Goal: Task Accomplishment & Management: Manage account settings

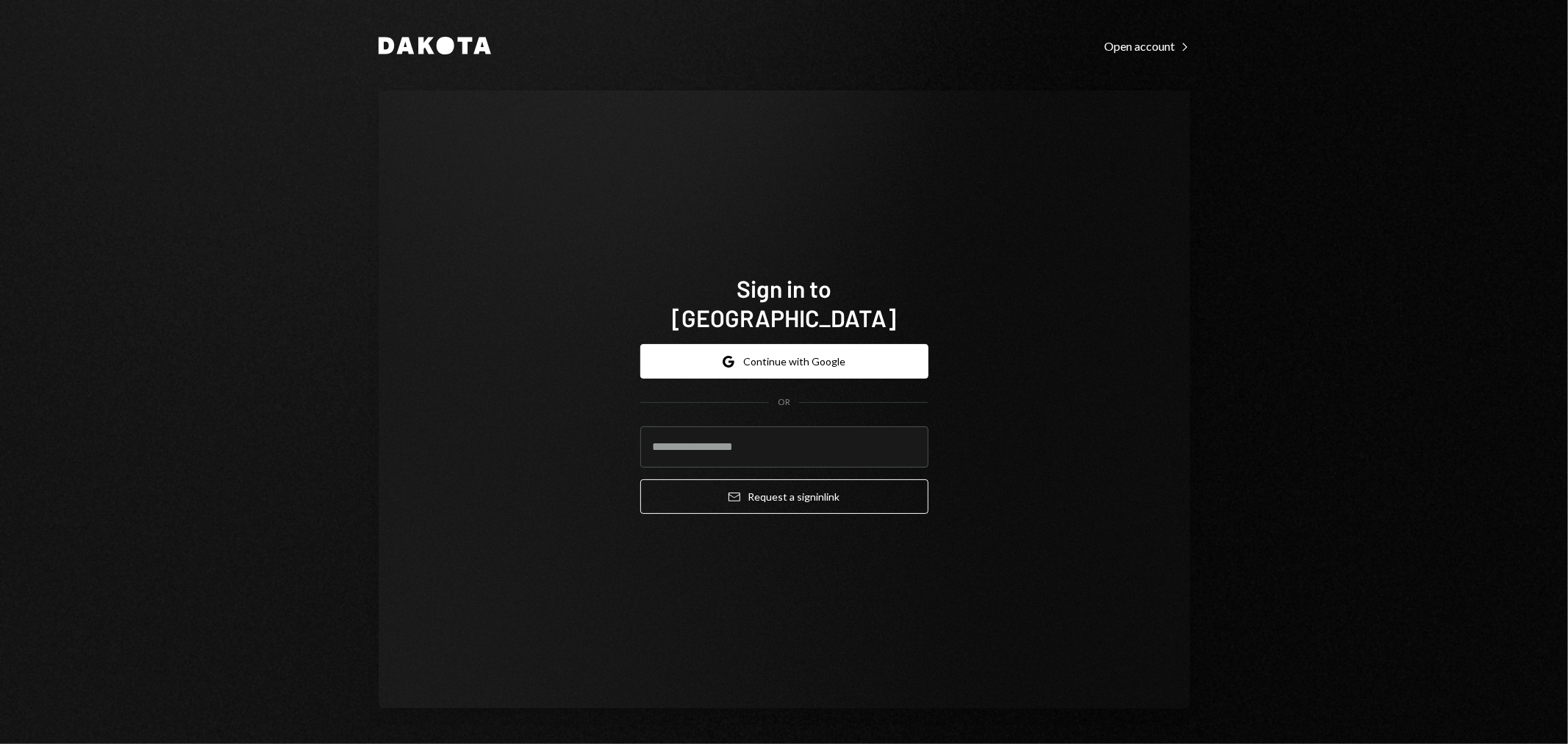
type input "**********"
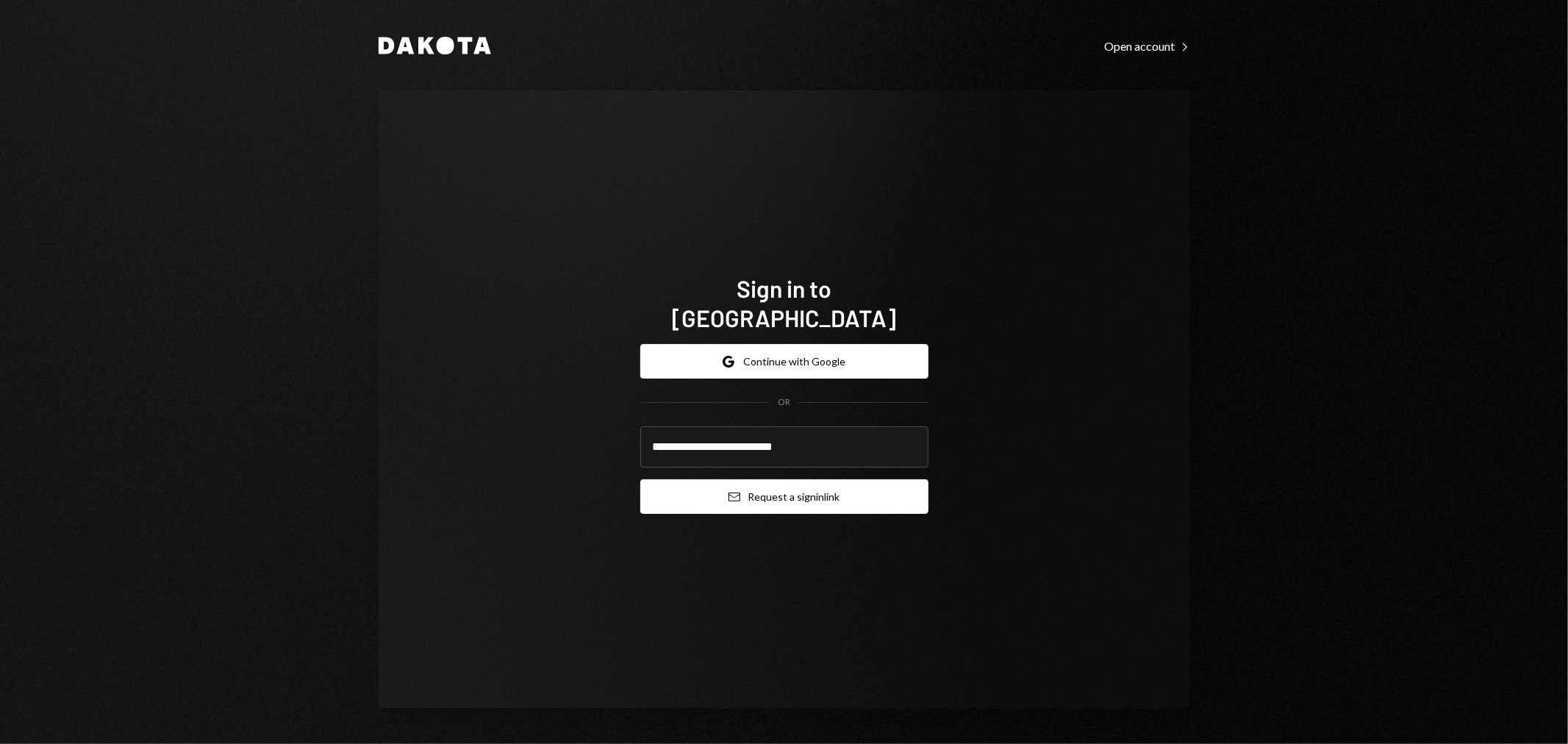
click at [722, 483] on button "Email Request a sign in link" at bounding box center [784, 496] width 288 height 35
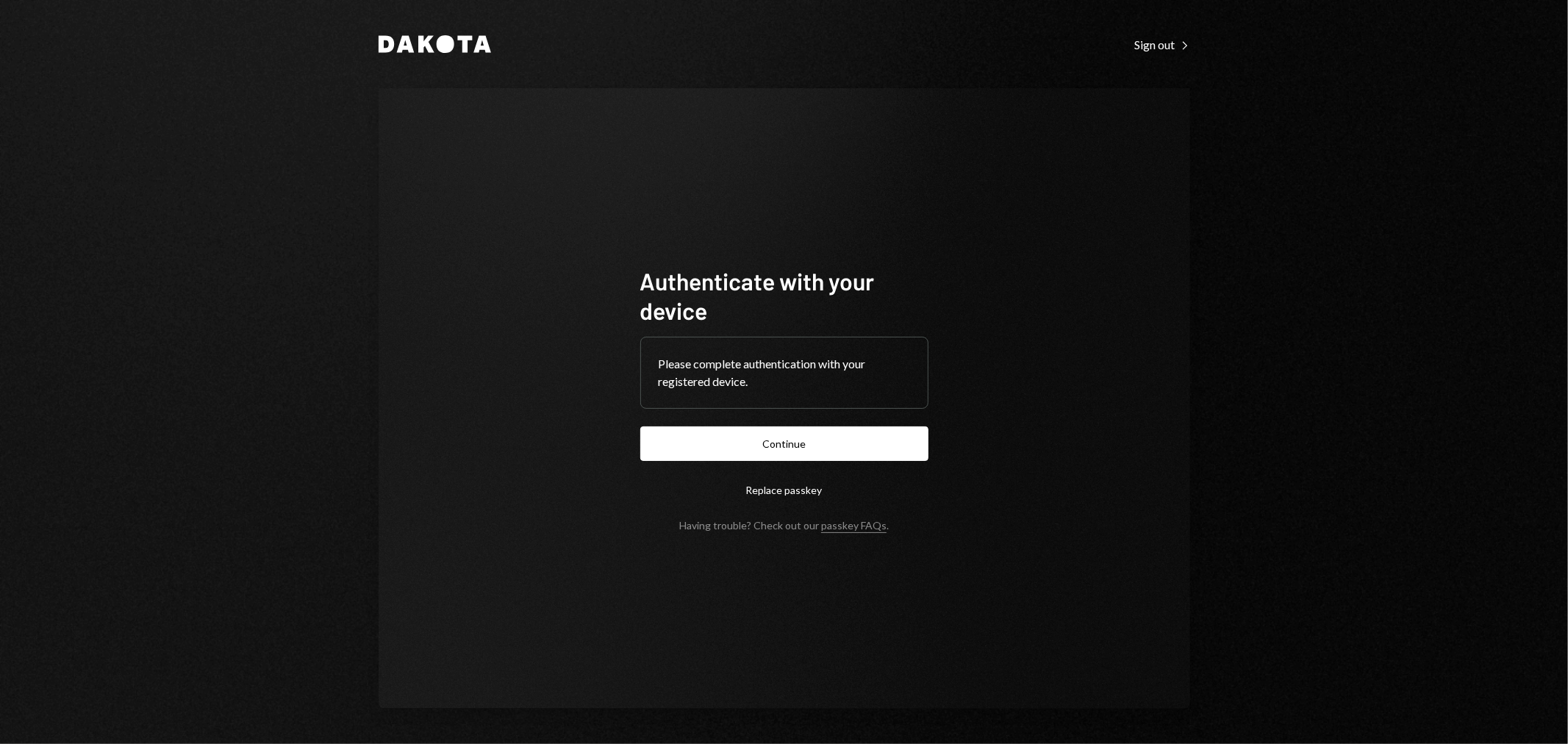
click at [806, 451] on button "Continue" at bounding box center [784, 443] width 288 height 35
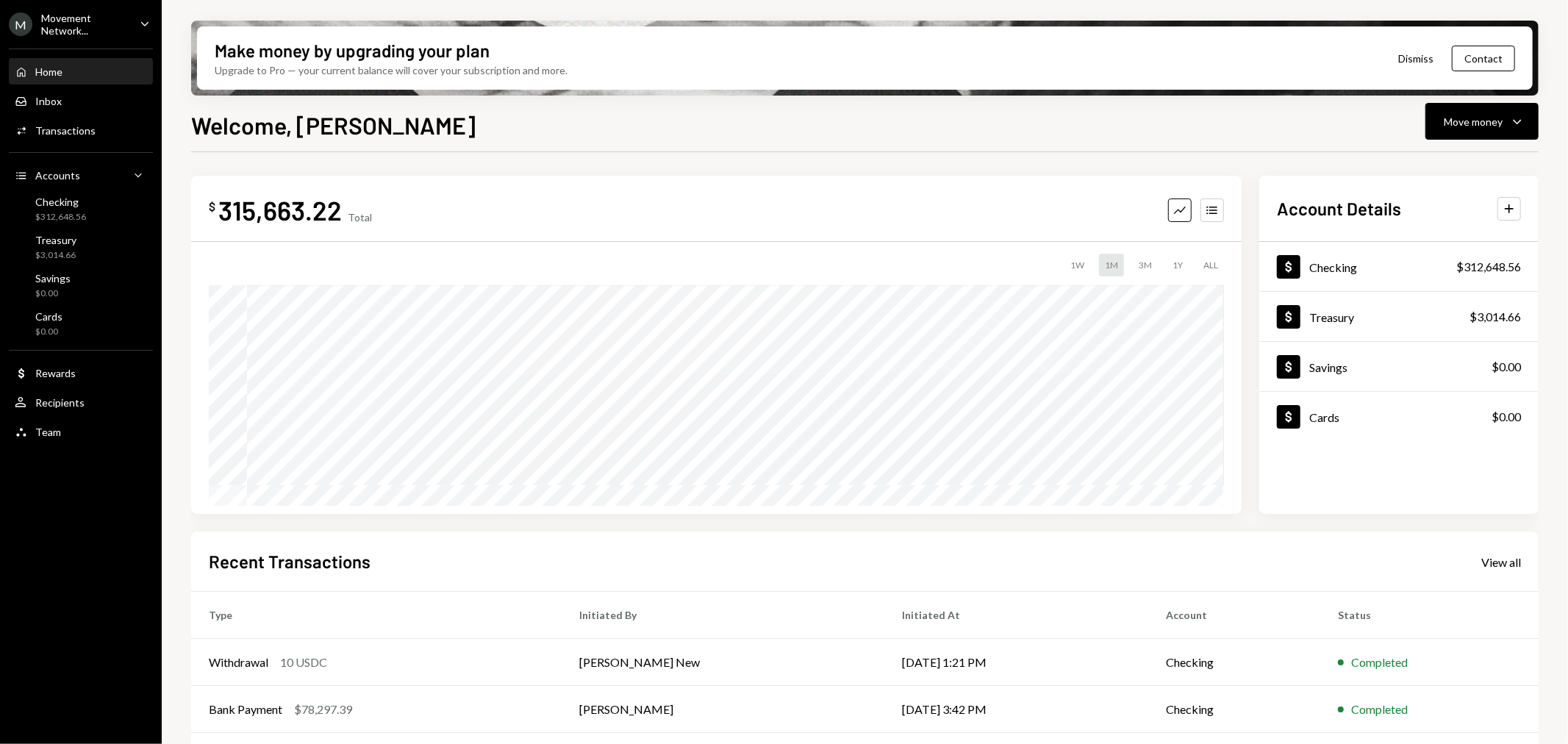
click at [99, 15] on div "Movement Network..." at bounding box center [84, 24] width 87 height 25
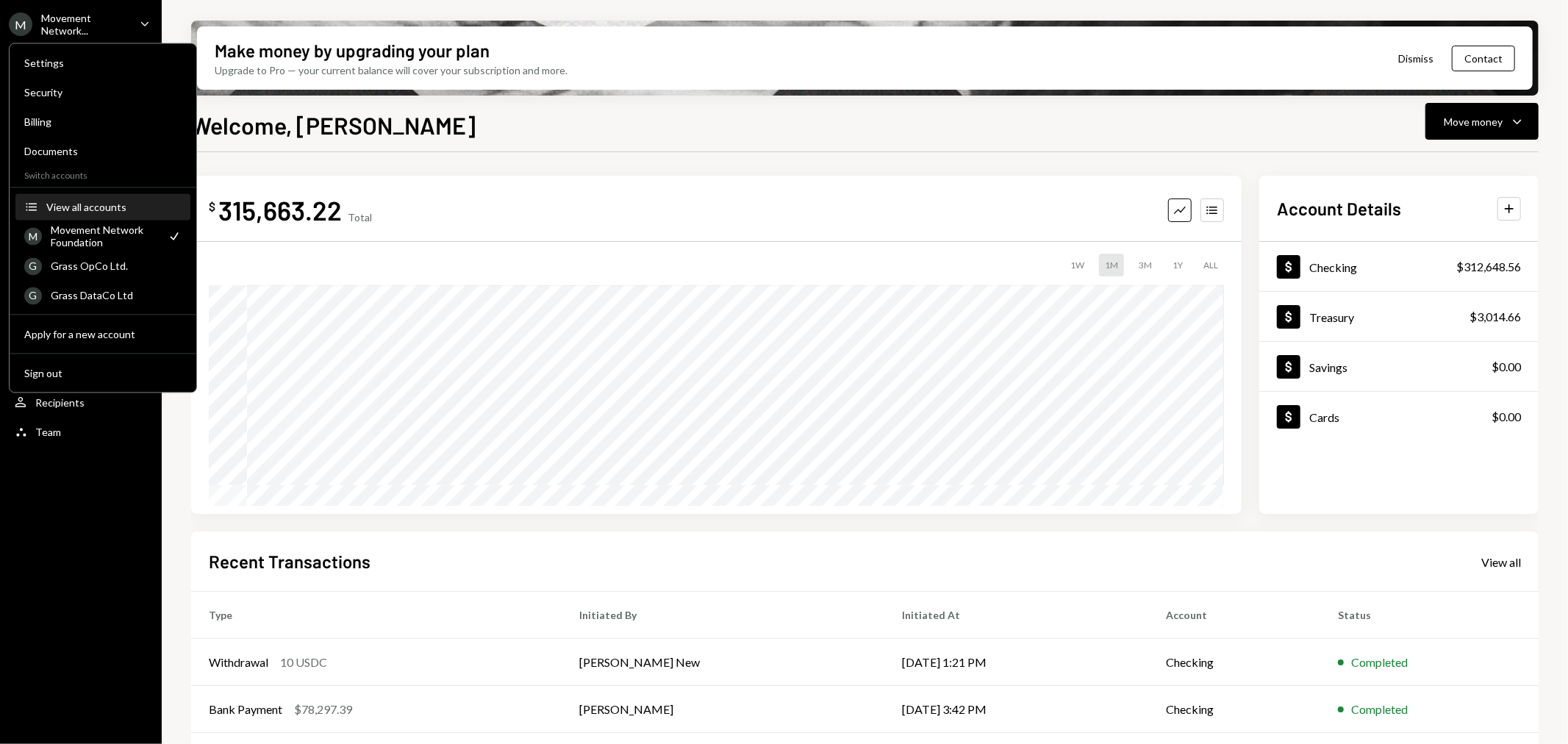
click at [104, 203] on div "View all accounts" at bounding box center [114, 207] width 135 height 12
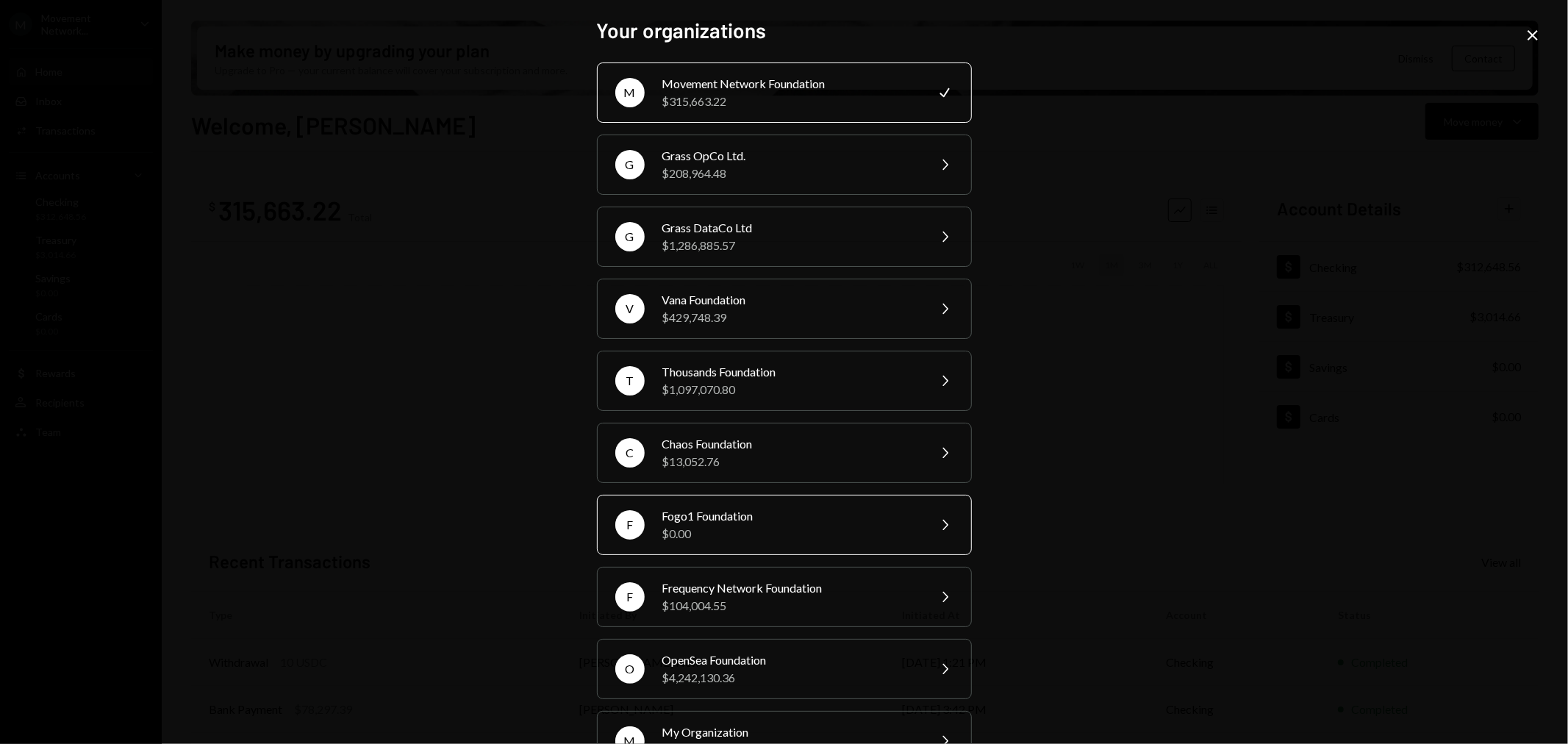
click at [724, 553] on div "F Fogo1 Foundation $0.00 Chevron Right" at bounding box center [784, 524] width 375 height 60
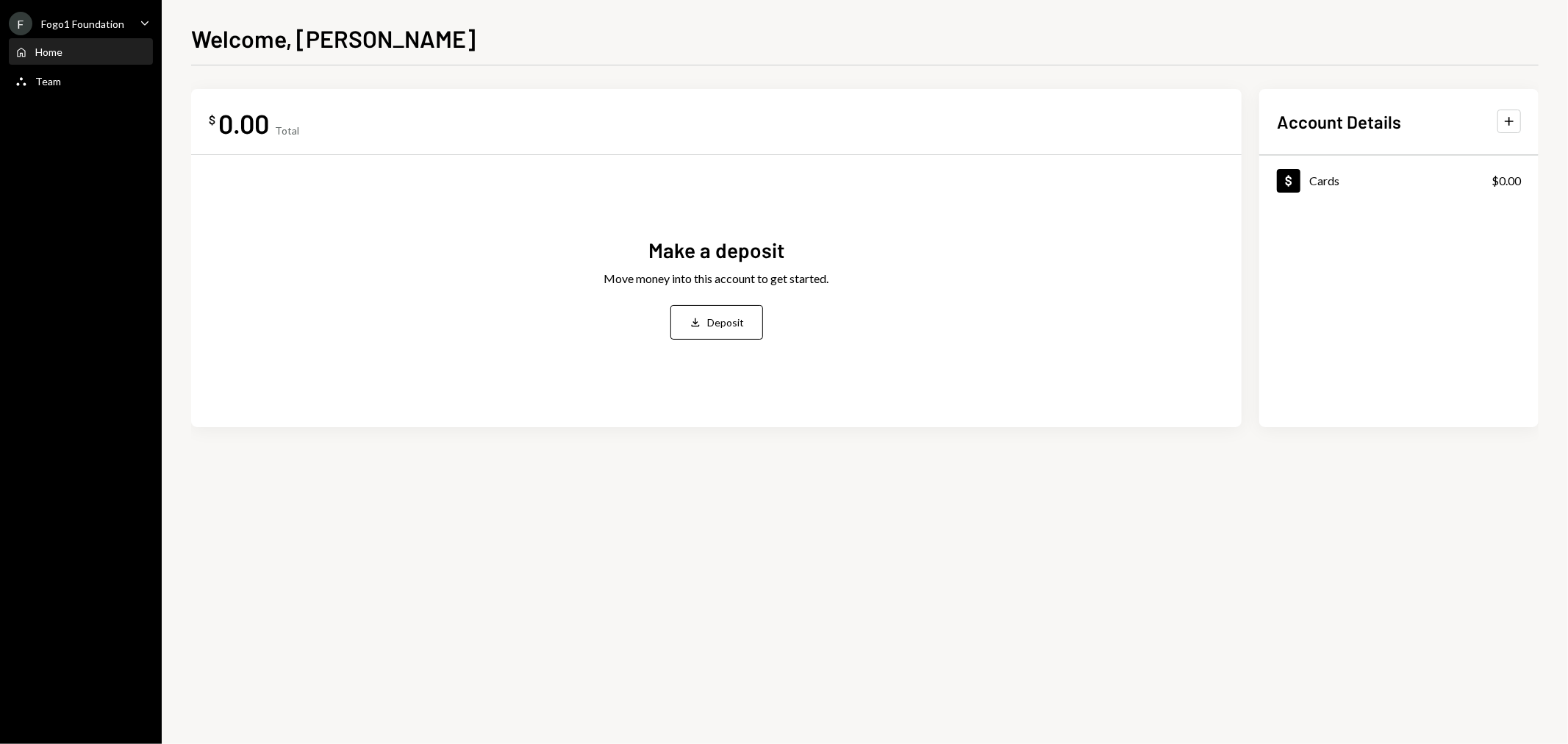
click at [91, 29] on div "Fogo1 Foundation" at bounding box center [83, 24] width 83 height 12
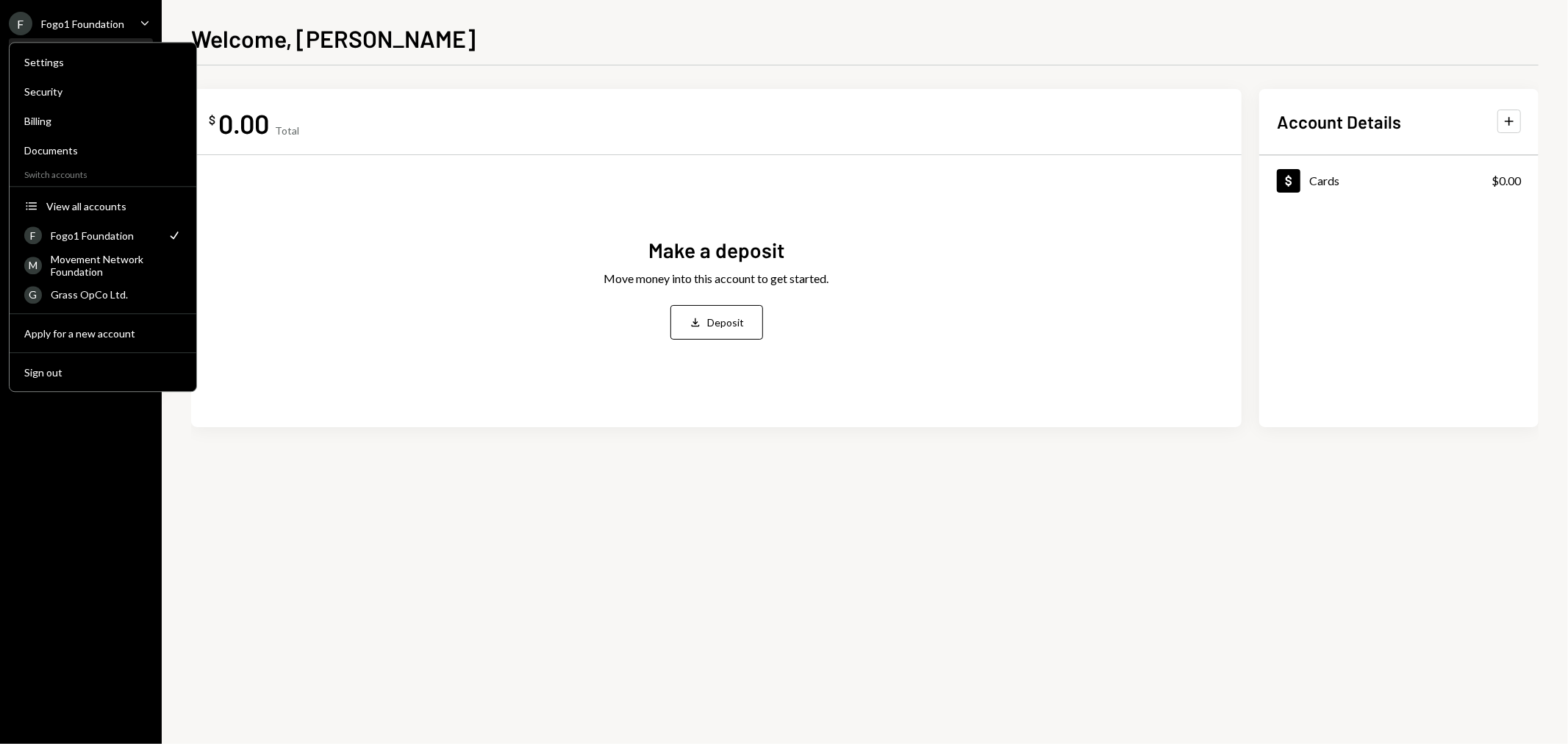
click at [334, 252] on div "Make a deposit Move money into this account to get started. Deposit Deposit" at bounding box center [716, 288] width 1015 height 242
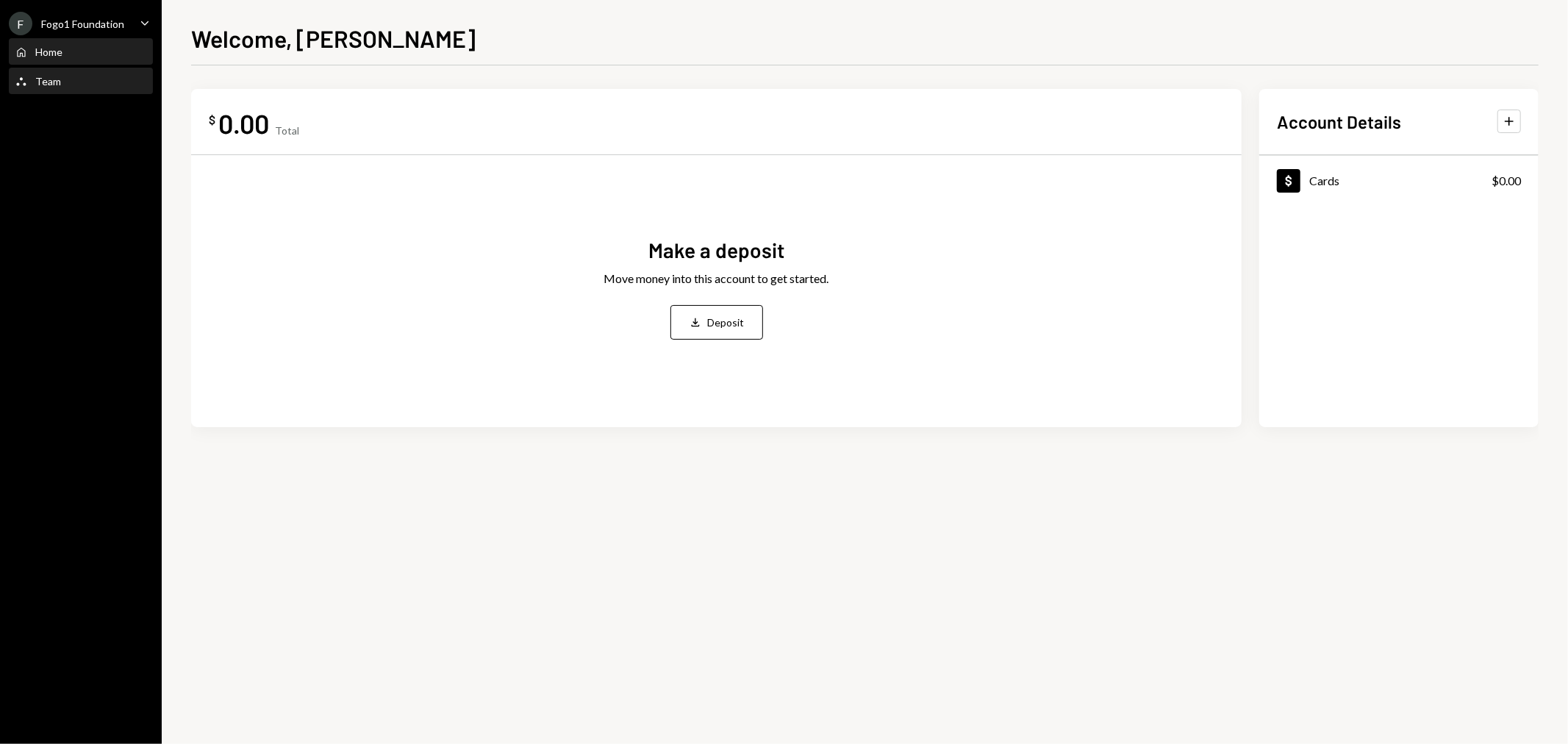
click at [68, 85] on div "Team Team" at bounding box center [80, 81] width 132 height 13
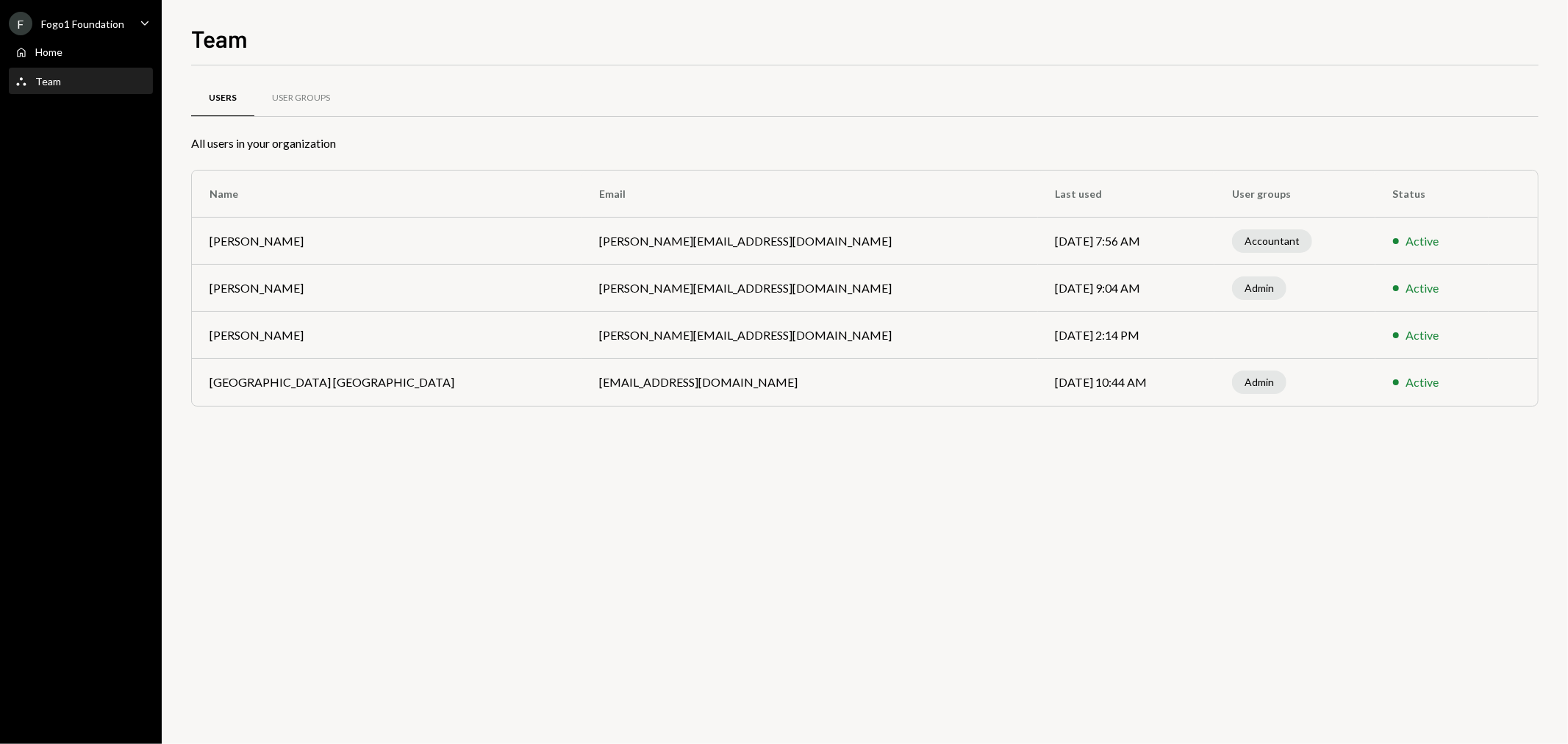
click at [1038, 384] on td "[DATE] 10:44 AM" at bounding box center [1126, 382] width 178 height 47
click at [589, 317] on td "[PERSON_NAME][EMAIL_ADDRESS][DOMAIN_NAME]" at bounding box center [809, 335] width 456 height 47
click at [581, 282] on td "[PERSON_NAME][EMAIL_ADDRESS][DOMAIN_NAME]" at bounding box center [809, 288] width 456 height 47
click at [444, 320] on td "[PERSON_NAME]" at bounding box center [387, 335] width 390 height 47
drag, startPoint x: 230, startPoint y: 339, endPoint x: 473, endPoint y: 353, distance: 243.4
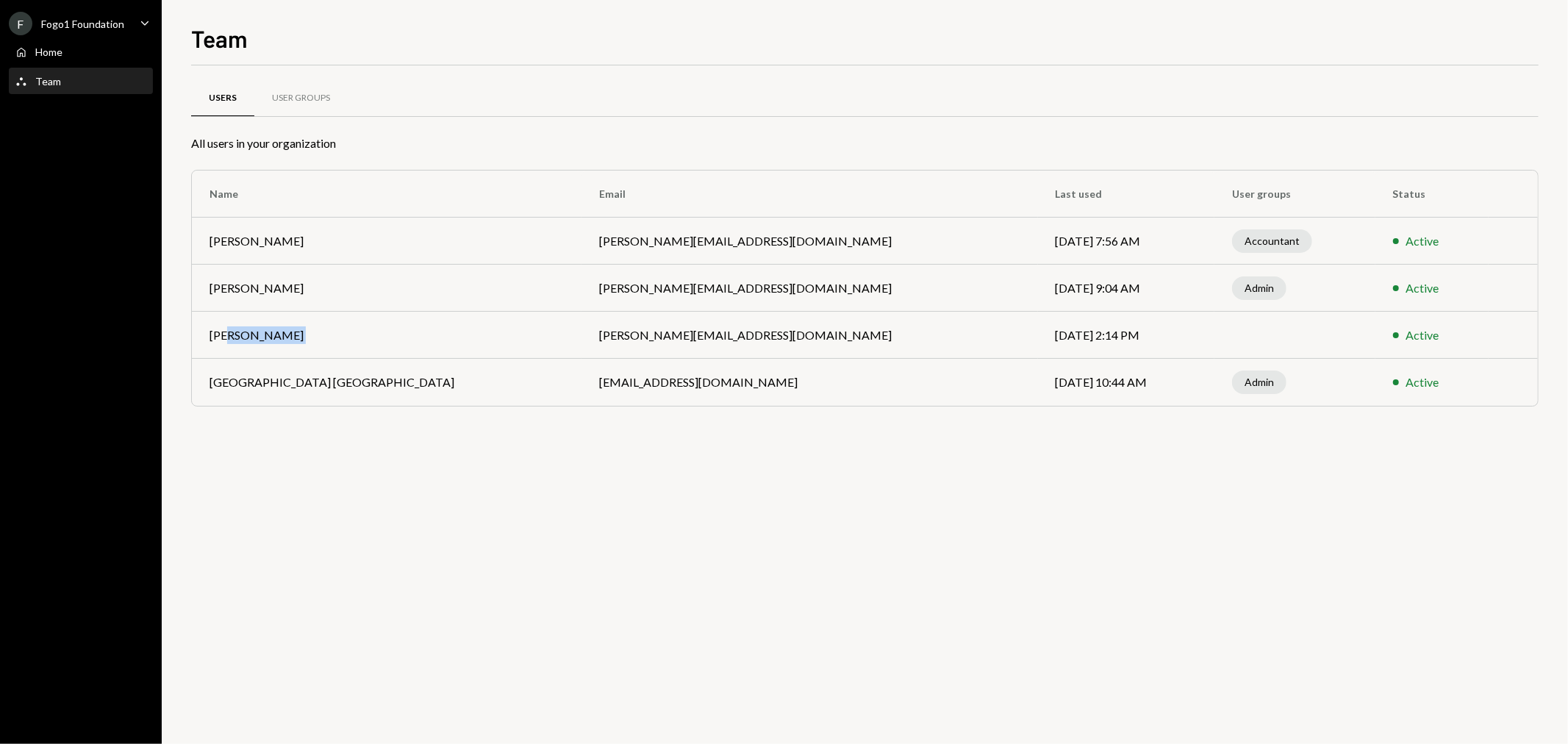
click at [470, 353] on tr "Kevin Foster-Archibald [EMAIL_ADDRESS][DOMAIN_NAME] [DATE] 2:14 PM Active" at bounding box center [865, 335] width 1346 height 47
click at [615, 357] on td "[PERSON_NAME][EMAIL_ADDRESS][DOMAIN_NAME]" at bounding box center [809, 335] width 456 height 47
drag, startPoint x: 611, startPoint y: 336, endPoint x: 336, endPoint y: 307, distance: 276.5
click at [358, 331] on tr "Kevin Foster-Archibald [EMAIL_ADDRESS][DOMAIN_NAME] [DATE] 2:14 PM Active" at bounding box center [865, 335] width 1346 height 47
drag, startPoint x: 289, startPoint y: 231, endPoint x: 246, endPoint y: 208, distance: 48.8
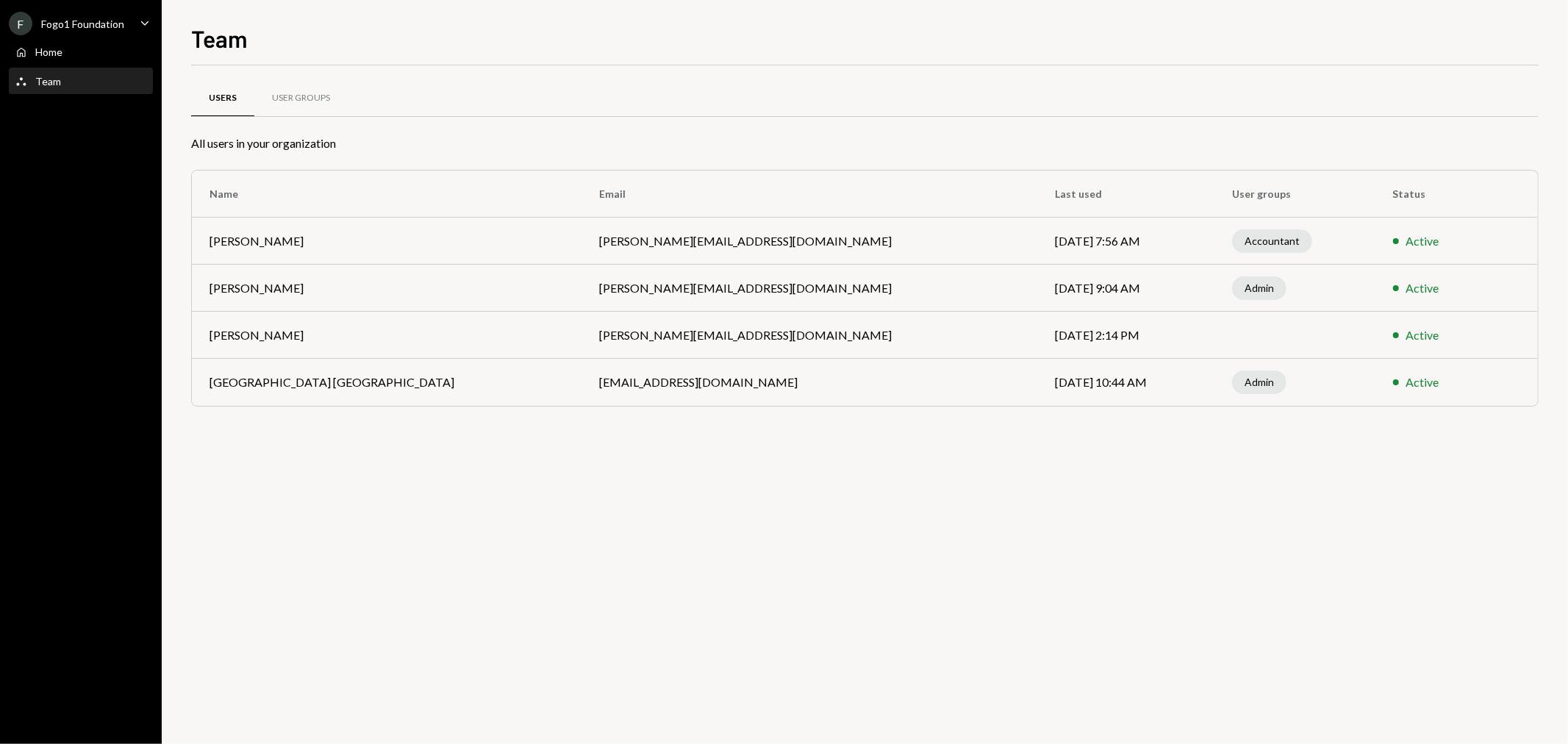
click at [288, 231] on td "[PERSON_NAME]" at bounding box center [387, 241] width 390 height 47
click at [287, 100] on div "User Groups" at bounding box center [301, 97] width 58 height 12
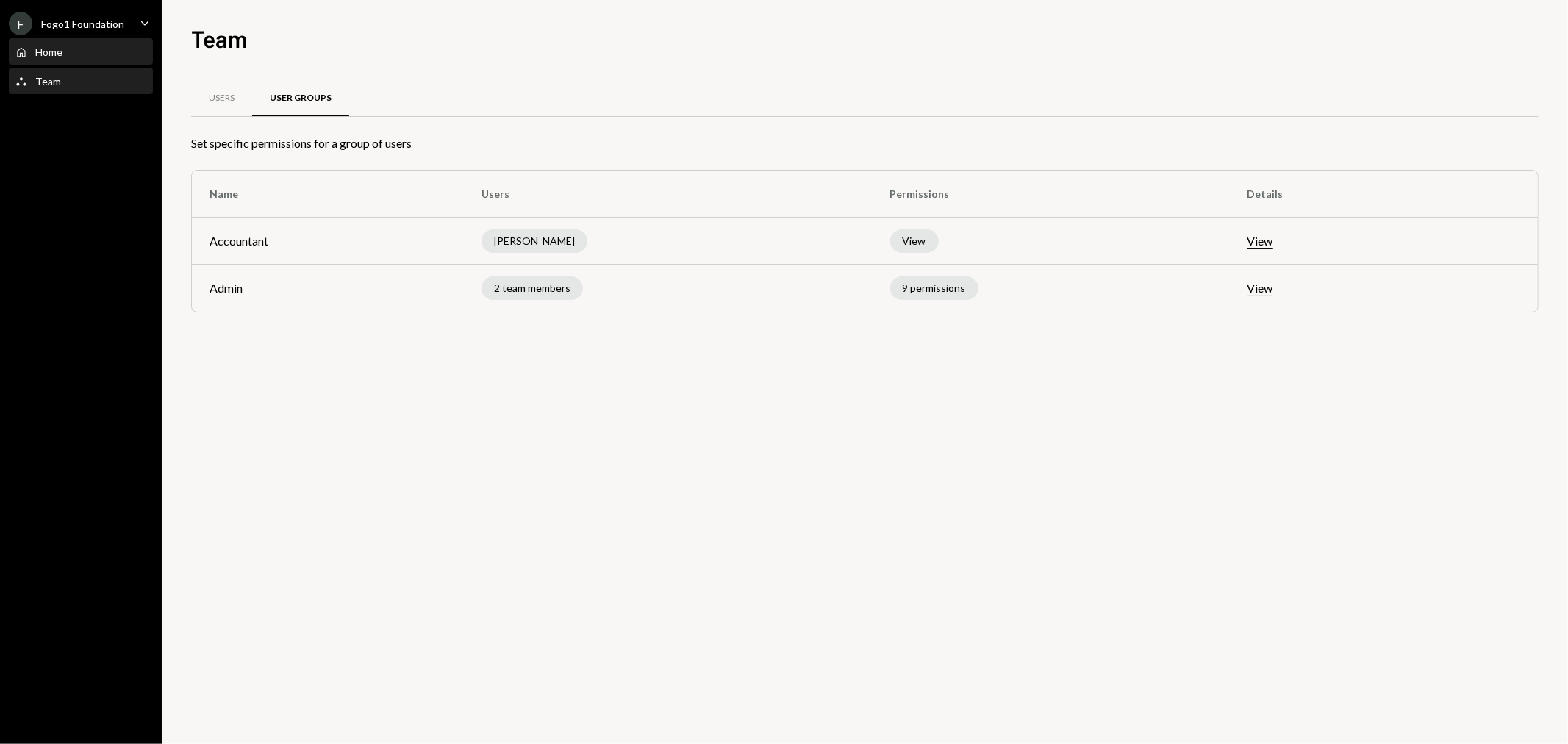
click at [64, 50] on div "Home Home" at bounding box center [80, 52] width 132 height 13
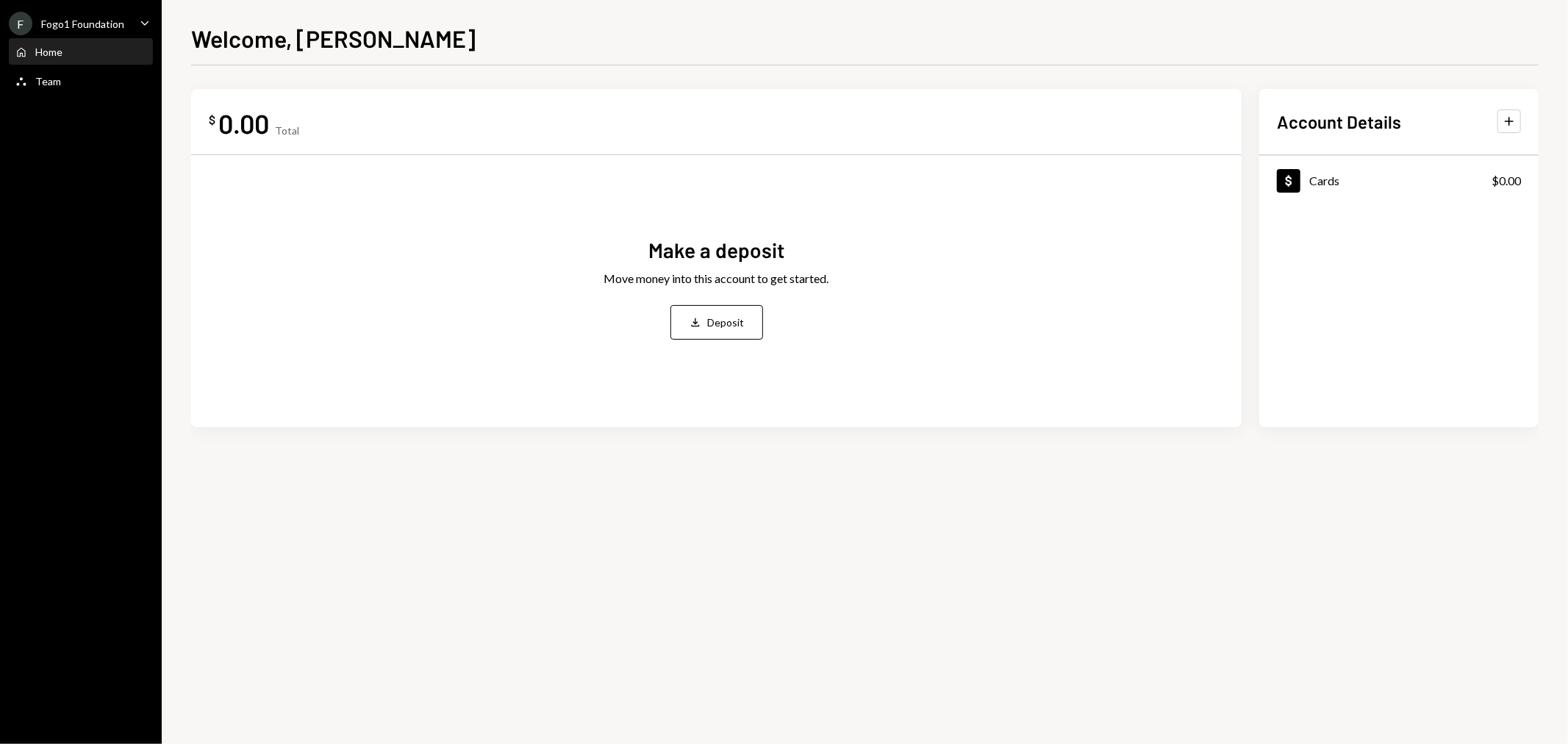
click at [119, 19] on div "Fogo1 Foundation" at bounding box center [83, 24] width 83 height 12
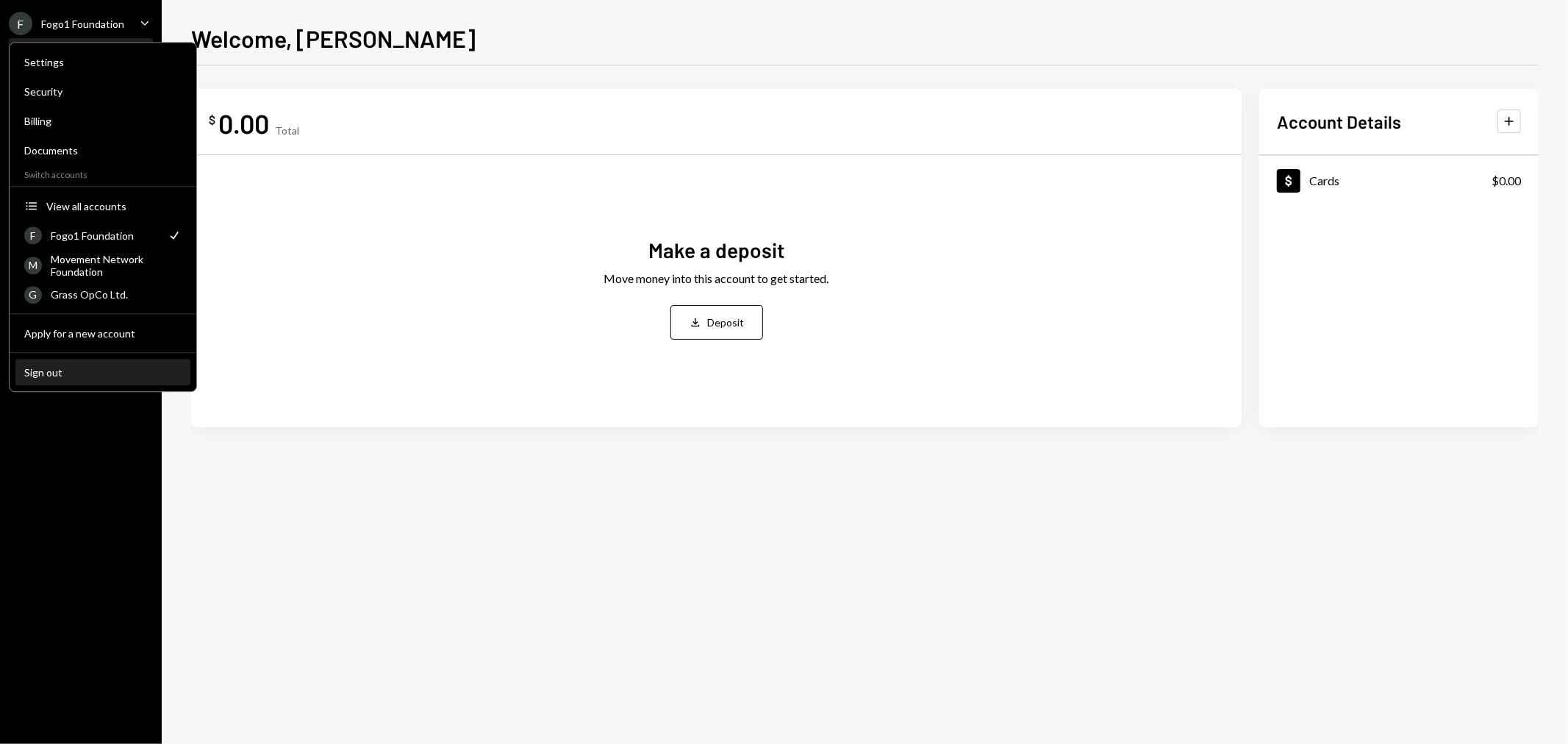
click at [106, 369] on div "Sign out" at bounding box center [103, 372] width 157 height 12
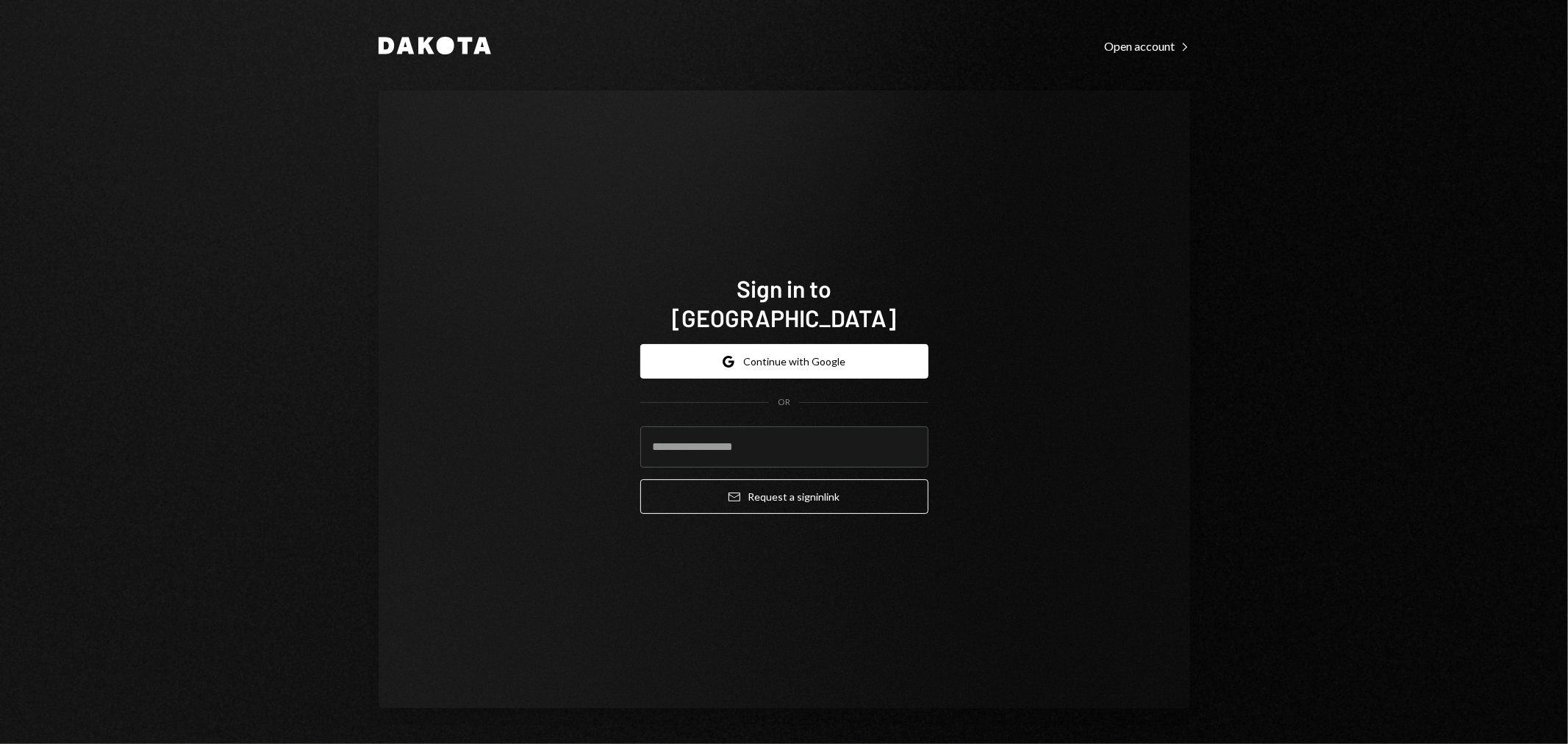
type input "**********"
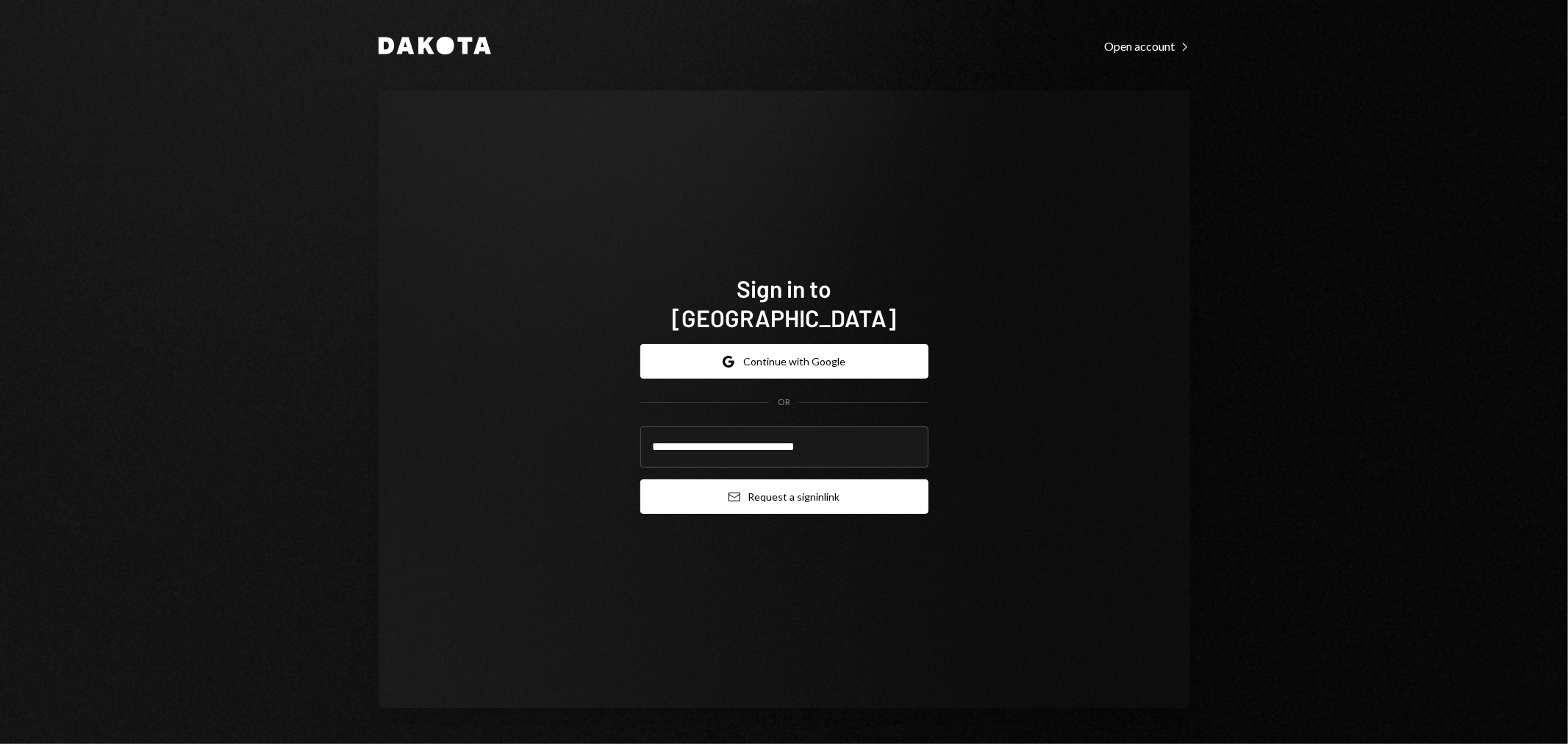
click at [746, 490] on button "Email Request a sign in link" at bounding box center [784, 496] width 288 height 35
